Goal: Task Accomplishment & Management: Use online tool/utility

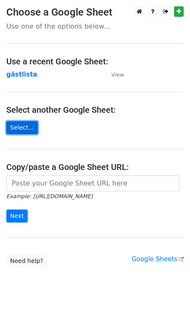
click at [27, 131] on link "Select..." at bounding box center [22, 127] width 32 height 13
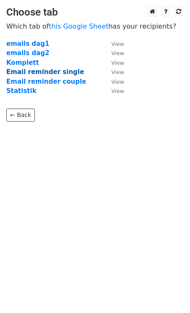
click at [44, 75] on strong "Email reminder single" at bounding box center [45, 72] width 78 height 8
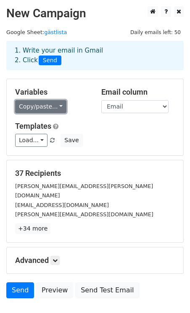
click at [53, 104] on link "Copy/paste..." at bounding box center [40, 106] width 51 height 13
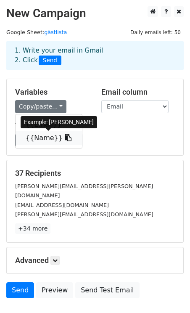
click at [65, 139] on icon at bounding box center [68, 137] width 7 height 7
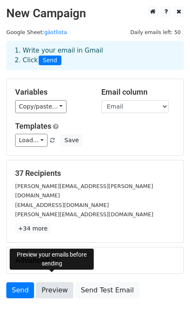
click at [52, 283] on link "Preview" at bounding box center [54, 291] width 37 height 16
click at [49, 286] on link "Preview" at bounding box center [54, 291] width 37 height 16
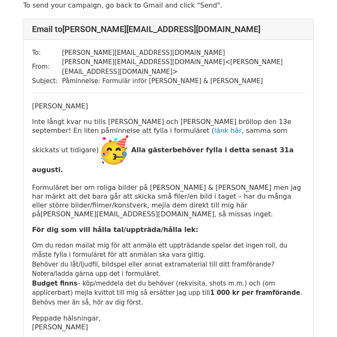
scroll to position [44, 0]
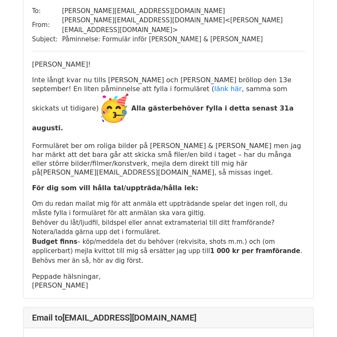
scroll to position [106, 0]
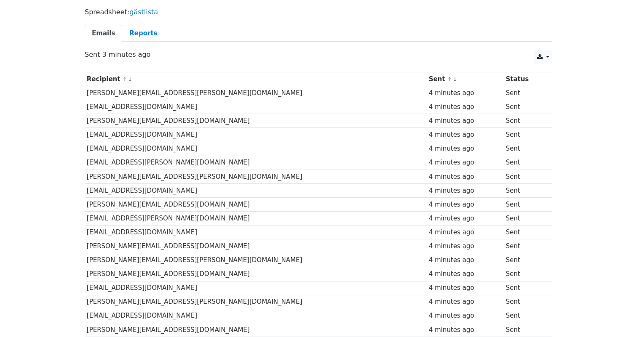
scroll to position [74, 0]
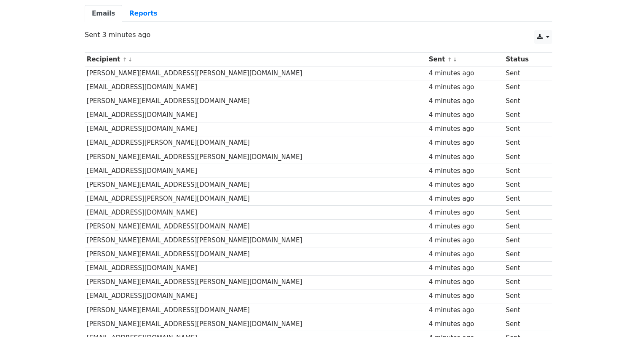
click at [286, 227] on td "[PERSON_NAME][EMAIL_ADDRESS][DOMAIN_NAME]" at bounding box center [256, 227] width 342 height 14
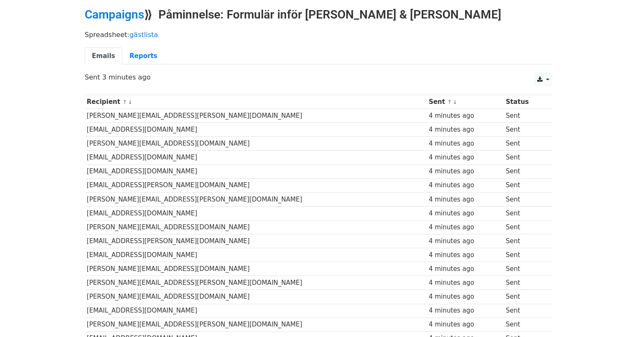
scroll to position [0, 0]
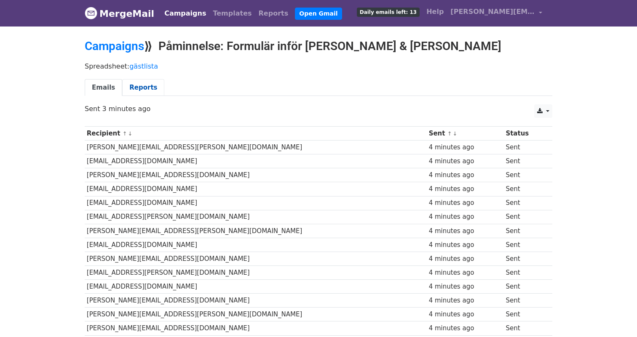
click at [140, 91] on link "Reports" at bounding box center [143, 87] width 42 height 17
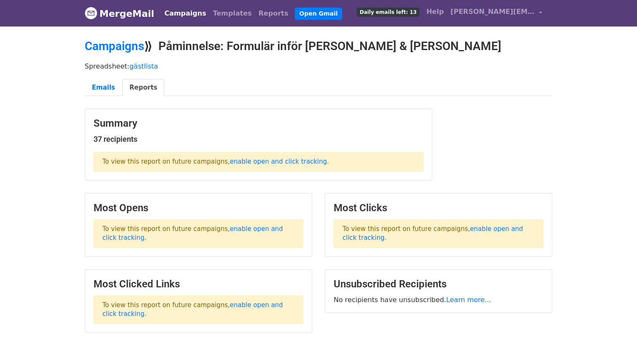
click at [267, 166] on p "To view this report on future campaigns, enable open and click tracking ." at bounding box center [259, 162] width 330 height 20
click at [264, 161] on link "enable open and click tracking" at bounding box center [278, 162] width 97 height 8
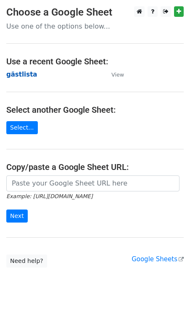
click at [22, 74] on strong "gästlista" at bounding box center [21, 75] width 31 height 8
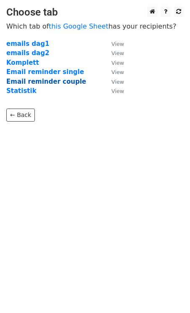
click at [41, 80] on strong "Email reminder couple" at bounding box center [46, 82] width 80 height 8
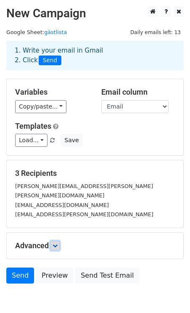
click at [55, 243] on icon at bounding box center [55, 245] width 5 height 5
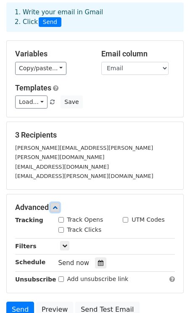
scroll to position [115, 0]
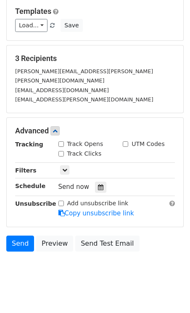
click at [63, 142] on input "Track Opens" at bounding box center [61, 144] width 5 height 5
checkbox input "true"
click at [60, 151] on input "Track Clicks" at bounding box center [61, 153] width 5 height 5
checkbox input "true"
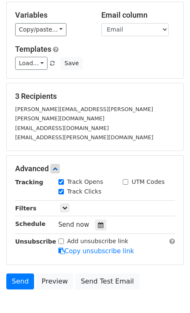
scroll to position [31, 0]
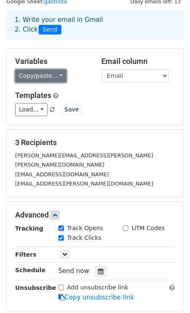
click at [48, 76] on link "Copy/paste..." at bounding box center [40, 75] width 51 height 13
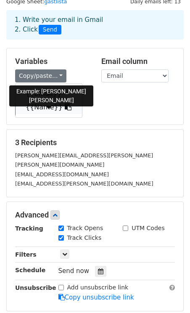
click at [65, 104] on icon at bounding box center [68, 107] width 7 height 7
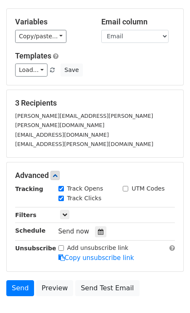
scroll to position [64, 0]
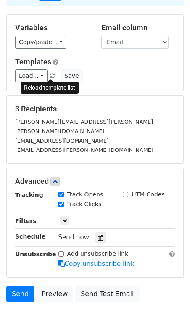
click at [52, 77] on span at bounding box center [52, 76] width 5 height 5
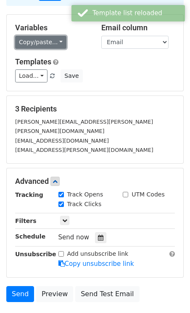
click at [55, 44] on link "Copy/paste..." at bounding box center [40, 42] width 51 height 13
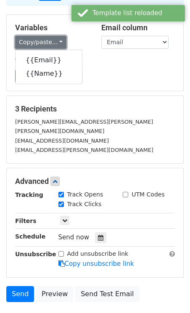
click at [55, 44] on link "Copy/paste..." at bounding box center [40, 42] width 51 height 13
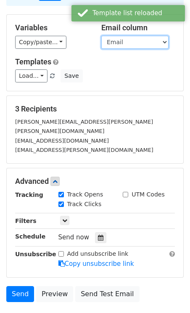
click at [139, 44] on select "Email Name" at bounding box center [135, 42] width 67 height 13
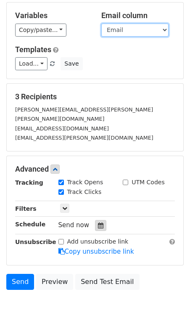
scroll to position [0, 0]
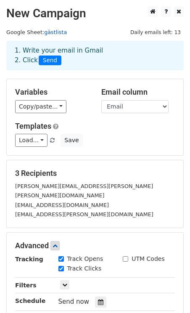
click at [50, 31] on link "gästlista" at bounding box center [55, 32] width 23 height 6
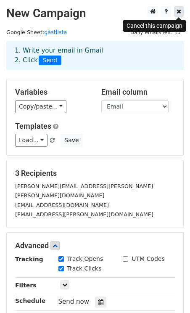
click at [181, 11] on icon at bounding box center [179, 11] width 5 height 6
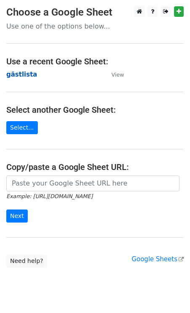
click at [24, 74] on strong "gästlista" at bounding box center [21, 75] width 31 height 8
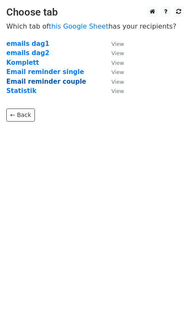
click at [39, 79] on strong "Email reminder couple" at bounding box center [46, 82] width 80 height 8
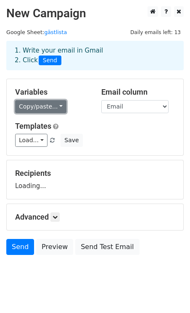
click at [40, 111] on link "Copy/paste..." at bounding box center [40, 106] width 51 height 13
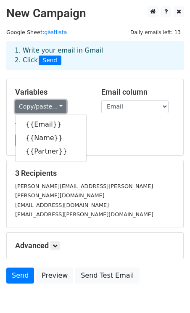
click at [44, 104] on link "Copy/paste..." at bounding box center [40, 106] width 51 height 13
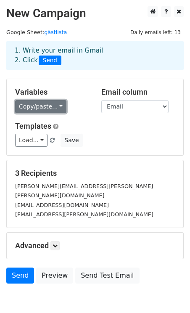
click at [46, 105] on link "Copy/paste..." at bounding box center [40, 106] width 51 height 13
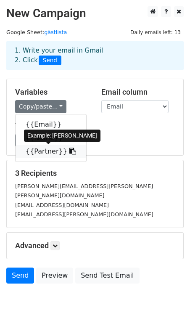
click at [43, 154] on link "{{Partner}}" at bounding box center [51, 151] width 71 height 13
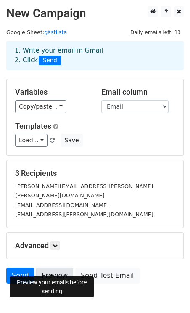
click at [54, 268] on link "Preview" at bounding box center [54, 276] width 37 height 16
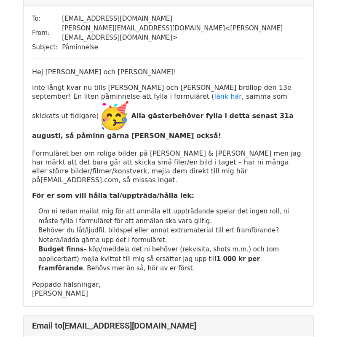
scroll to position [674, 0]
